Goal: Information Seeking & Learning: Learn about a topic

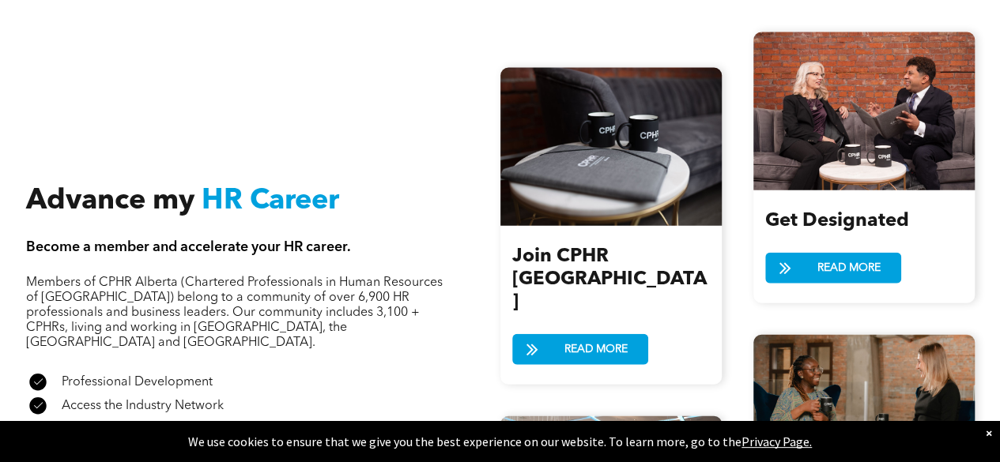
scroll to position [1744, 0]
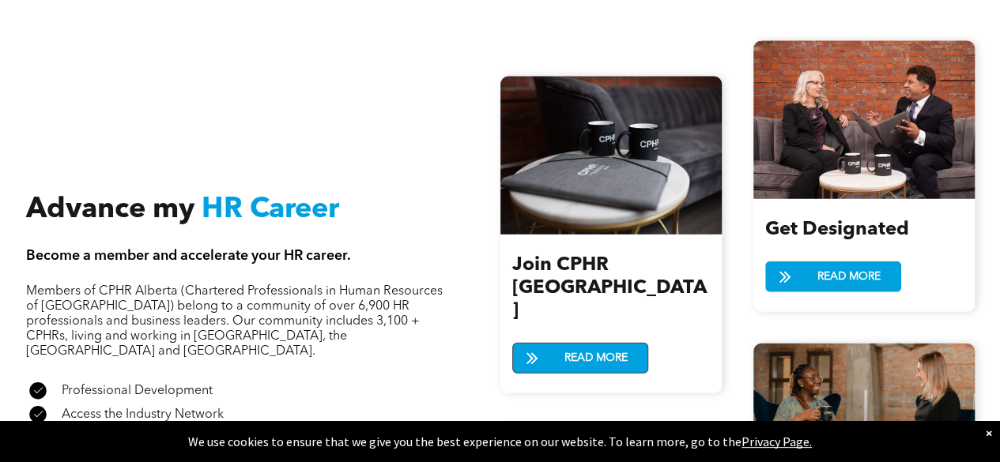
click at [635, 343] on link "READ MORE" at bounding box center [580, 358] width 136 height 31
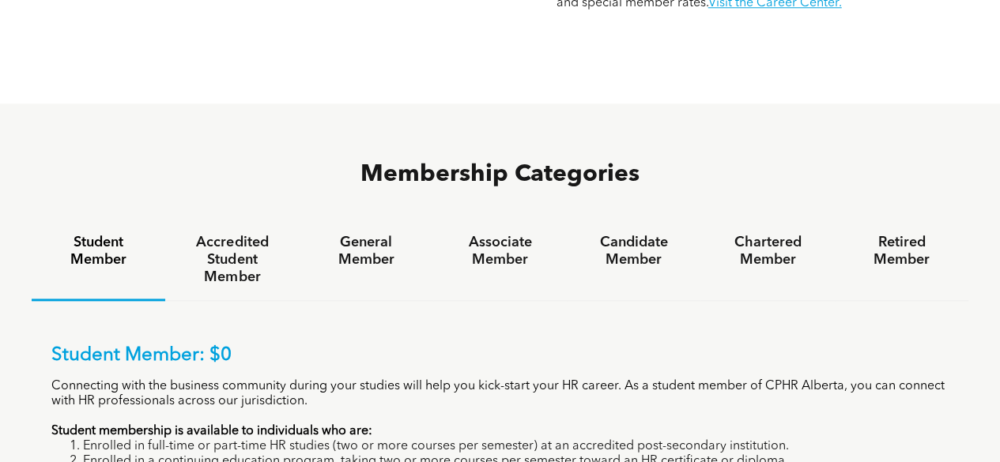
scroll to position [892, 0]
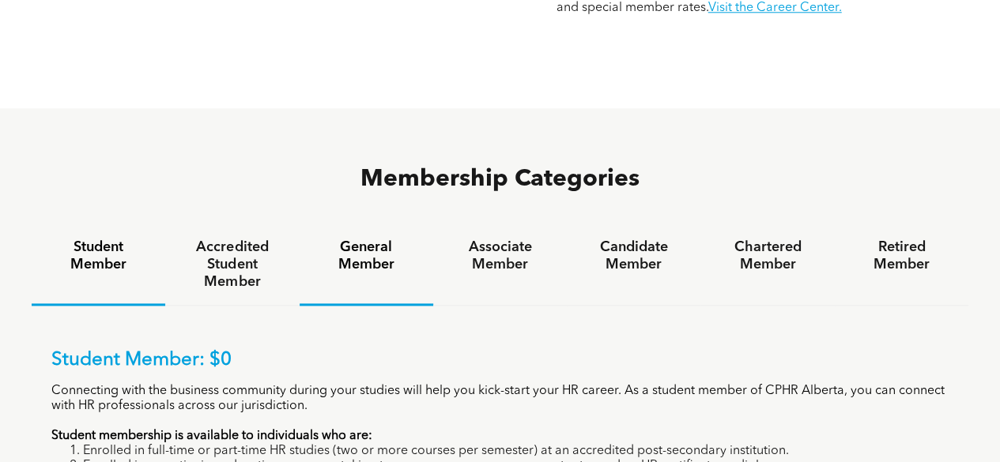
click at [348, 239] on h4 "General Member" at bounding box center [366, 256] width 105 height 35
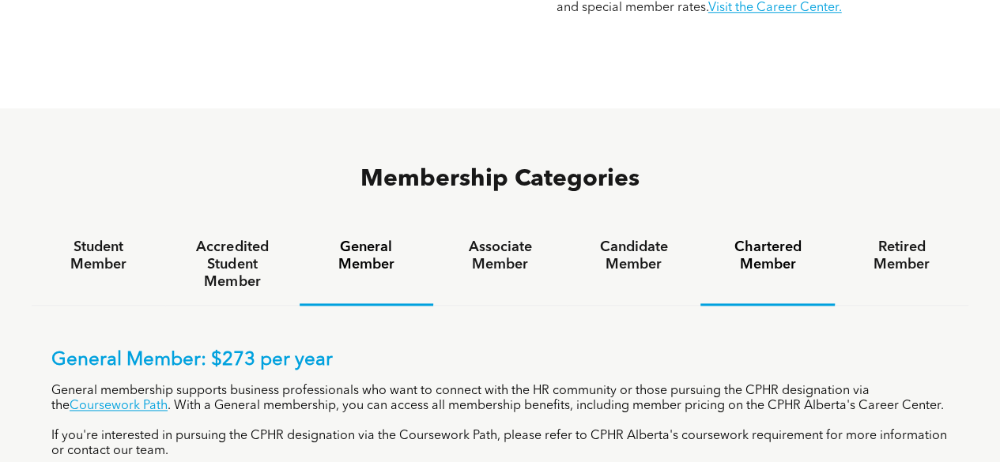
click at [751, 239] on h4 "Chartered Member" at bounding box center [767, 256] width 105 height 35
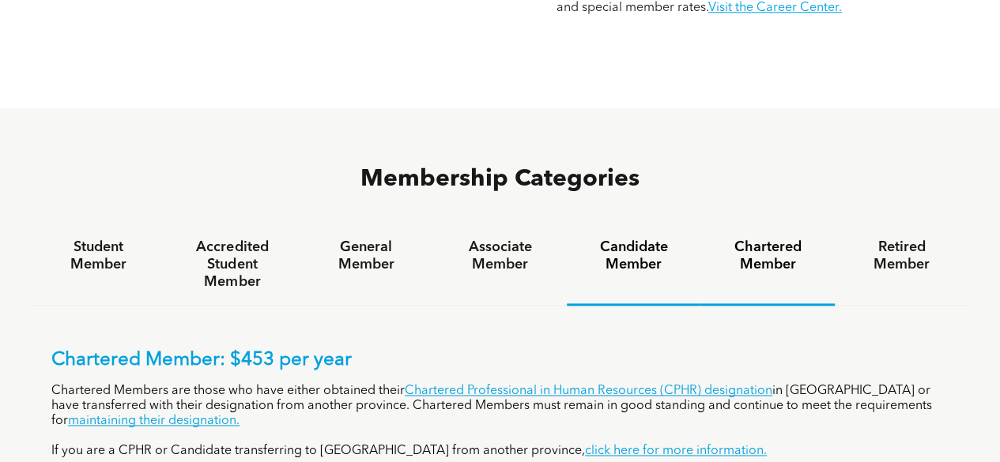
click at [634, 239] on h4 "Candidate Member" at bounding box center [633, 256] width 105 height 35
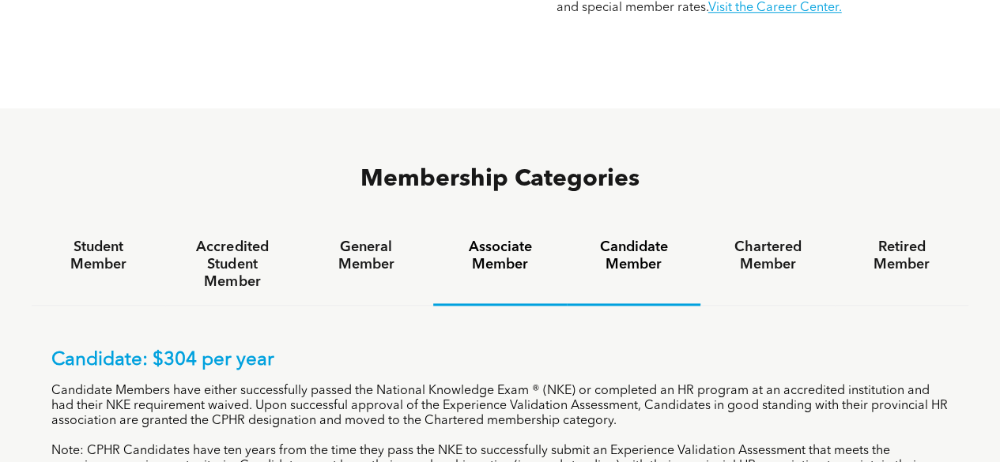
click at [503, 239] on h4 "Associate Member" at bounding box center [499, 256] width 105 height 35
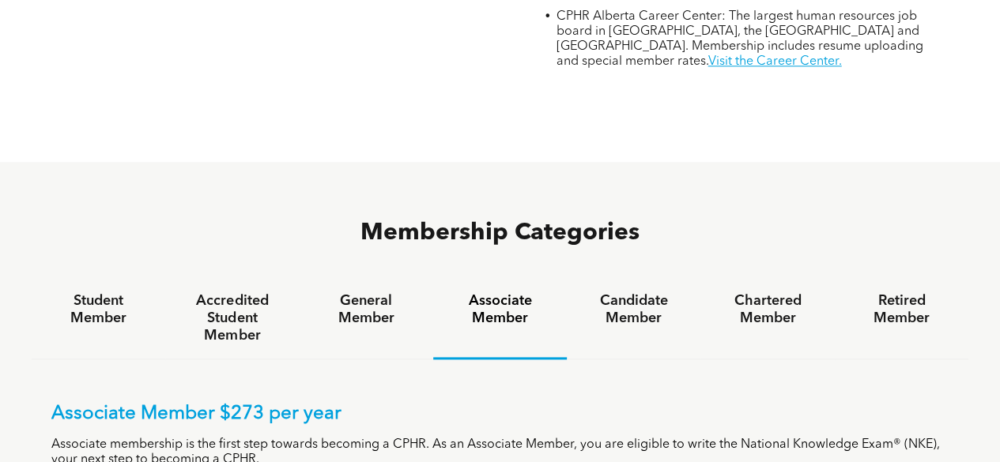
scroll to position [829, 0]
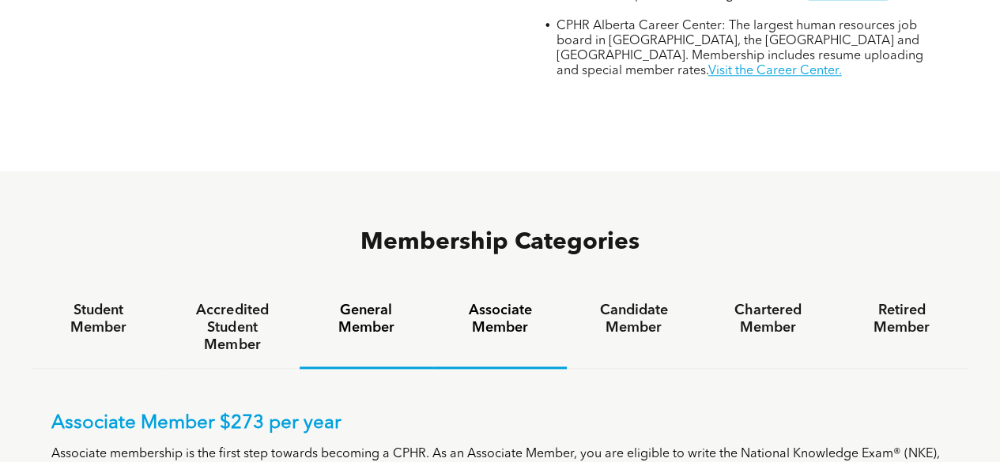
click at [373, 302] on h4 "General Member" at bounding box center [366, 319] width 105 height 35
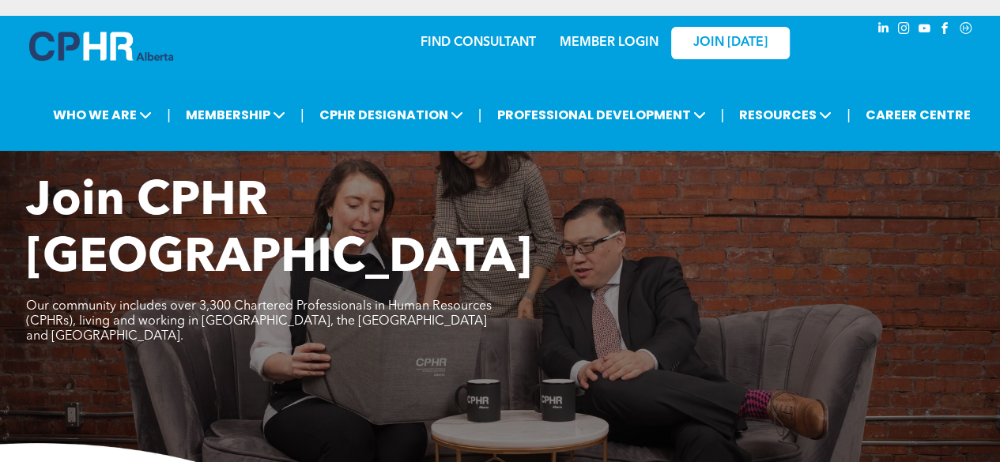
scroll to position [0, 0]
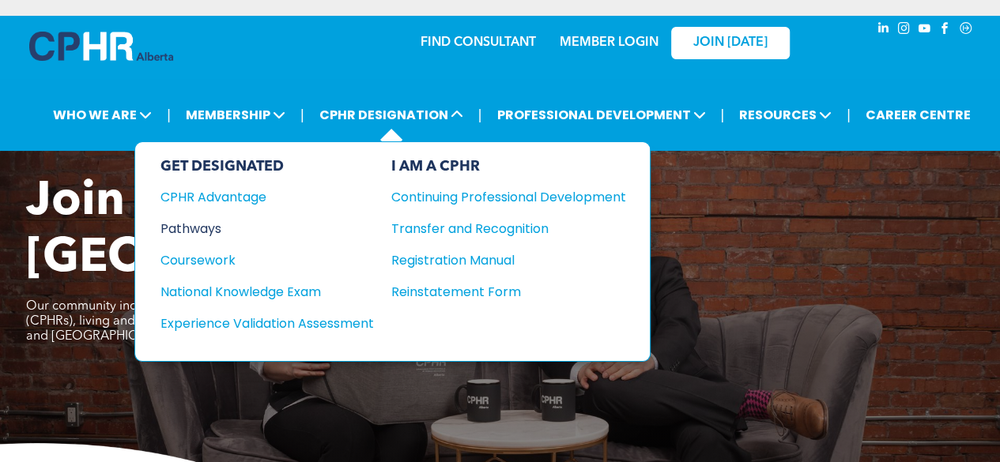
click at [216, 230] on div "Pathways" at bounding box center [256, 229] width 192 height 20
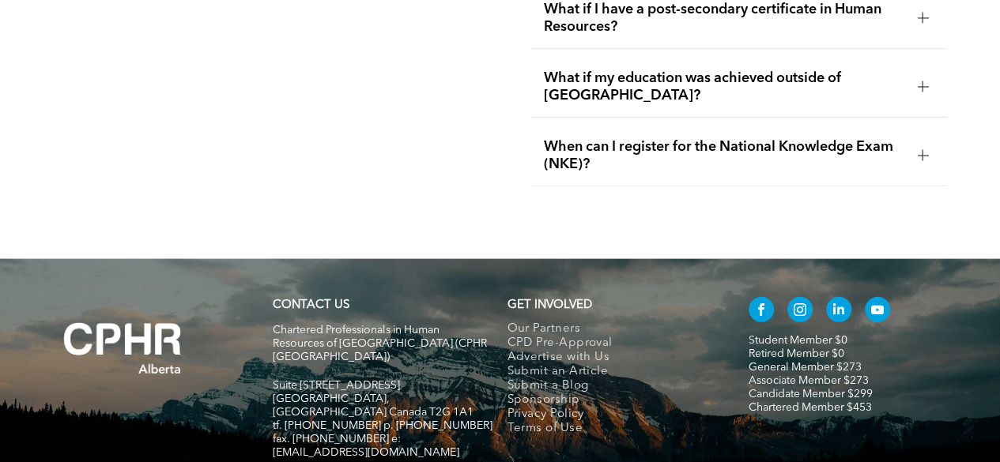
scroll to position [5256, 0]
